Goal: Complete application form

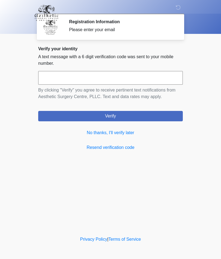
scroll to position [0, 0]
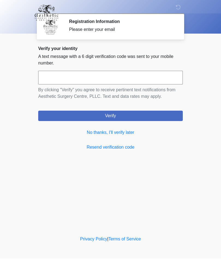
click at [96, 132] on link "No thanks, I'll verify later" at bounding box center [110, 132] width 145 height 7
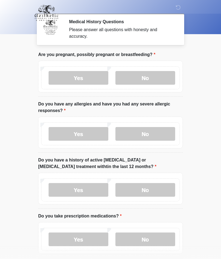
click at [144, 79] on label "No" at bounding box center [145, 78] width 60 height 14
click at [155, 132] on label "No" at bounding box center [145, 134] width 60 height 14
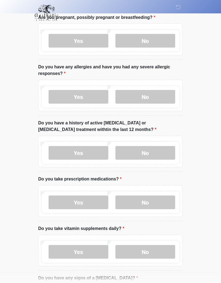
scroll to position [37, 0]
click at [156, 153] on label "No" at bounding box center [145, 153] width 60 height 14
click at [212, 183] on body "‎ ‎ ‎ ‎ Medical History Questions Please answer all questions with honesty and …" at bounding box center [110, 104] width 221 height 283
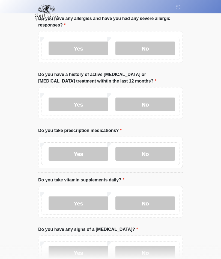
scroll to position [109, 0]
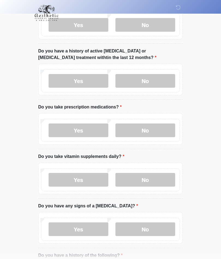
click at [88, 128] on label "Yes" at bounding box center [79, 130] width 60 height 14
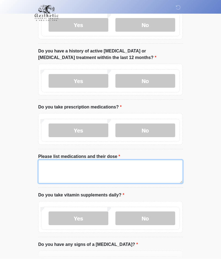
click at [65, 167] on textarea "Please list medications and their dose" at bounding box center [110, 171] width 145 height 23
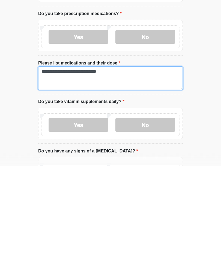
type textarea "**********"
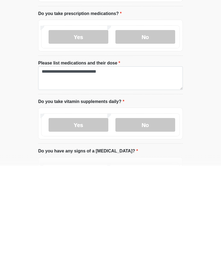
click at [93, 212] on label "Yes" at bounding box center [79, 219] width 60 height 14
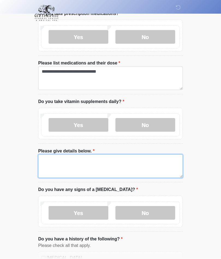
click at [59, 160] on textarea "Please give details below." at bounding box center [110, 165] width 145 height 23
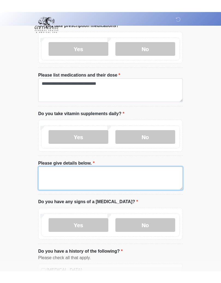
scroll to position [202, 0]
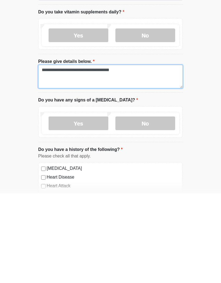
type textarea "**********"
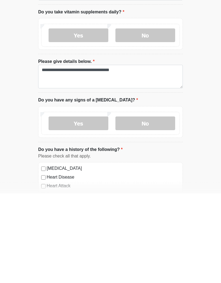
click at [145, 206] on label "No" at bounding box center [145, 213] width 60 height 14
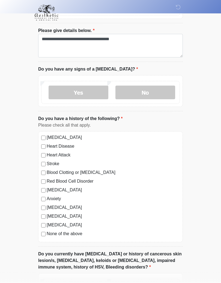
scroll to position [323, 0]
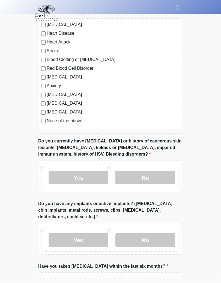
scroll to position [444, 0]
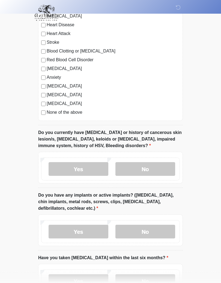
click at [148, 171] on label "No" at bounding box center [145, 169] width 60 height 14
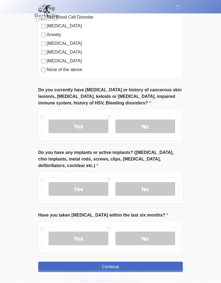
scroll to position [488, 0]
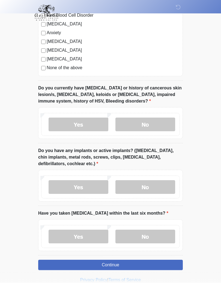
click at [152, 182] on label "No" at bounding box center [145, 187] width 60 height 14
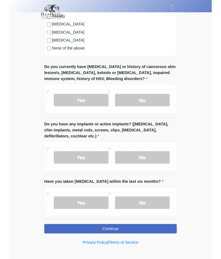
scroll to position [527, 0]
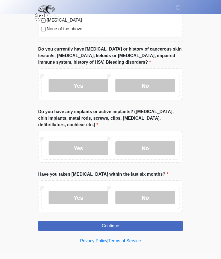
click at [150, 192] on label "No" at bounding box center [145, 198] width 60 height 14
click at [139, 222] on button "Continue" at bounding box center [110, 226] width 145 height 10
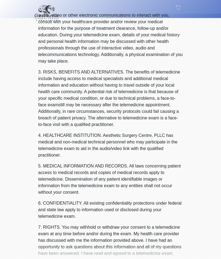
scroll to position [0, 0]
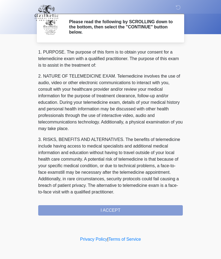
click at [124, 208] on div "1. PURPOSE. The purpose of this form is to obtain your consent for a telemedici…" at bounding box center [110, 132] width 145 height 167
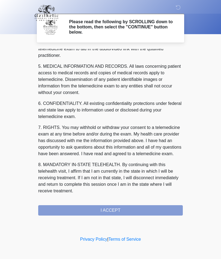
scroll to position [174, 0]
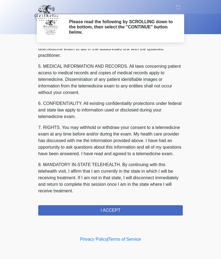
click at [123, 210] on button "I ACCEPT" at bounding box center [110, 210] width 145 height 10
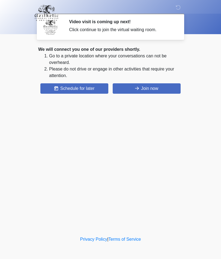
click at [151, 88] on button "Join now" at bounding box center [147, 88] width 68 height 10
